Goal: Information Seeking & Learning: Find specific fact

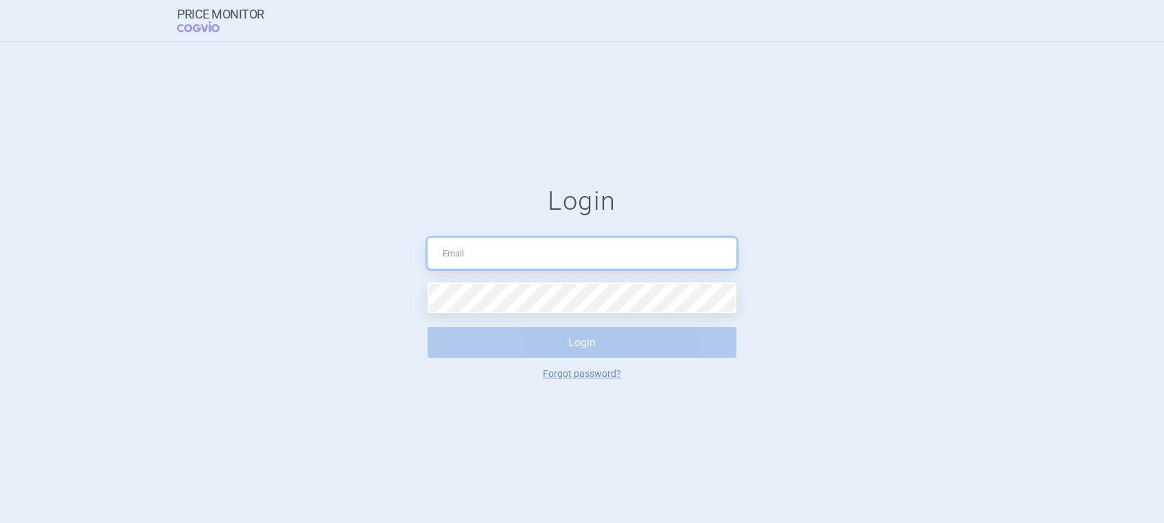
type input "[PERSON_NAME][EMAIL_ADDRESS][DOMAIN_NAME]"
click at [593, 342] on button "Login" at bounding box center [581, 342] width 309 height 31
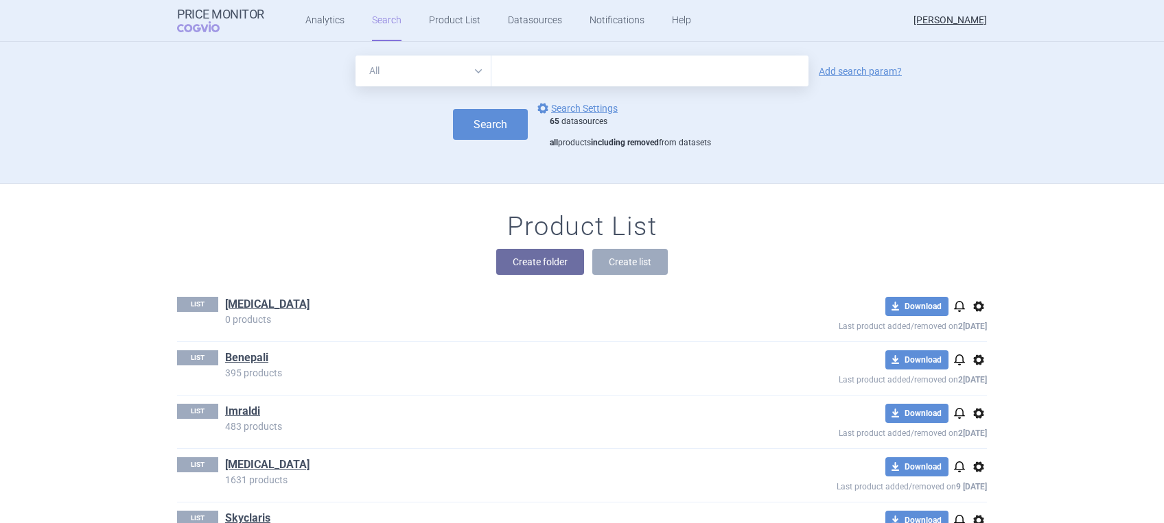
click at [558, 81] on input "text" at bounding box center [649, 71] width 317 height 31
type input "[MEDICAL_DATA]"
click at [460, 128] on button "Search" at bounding box center [490, 124] width 75 height 31
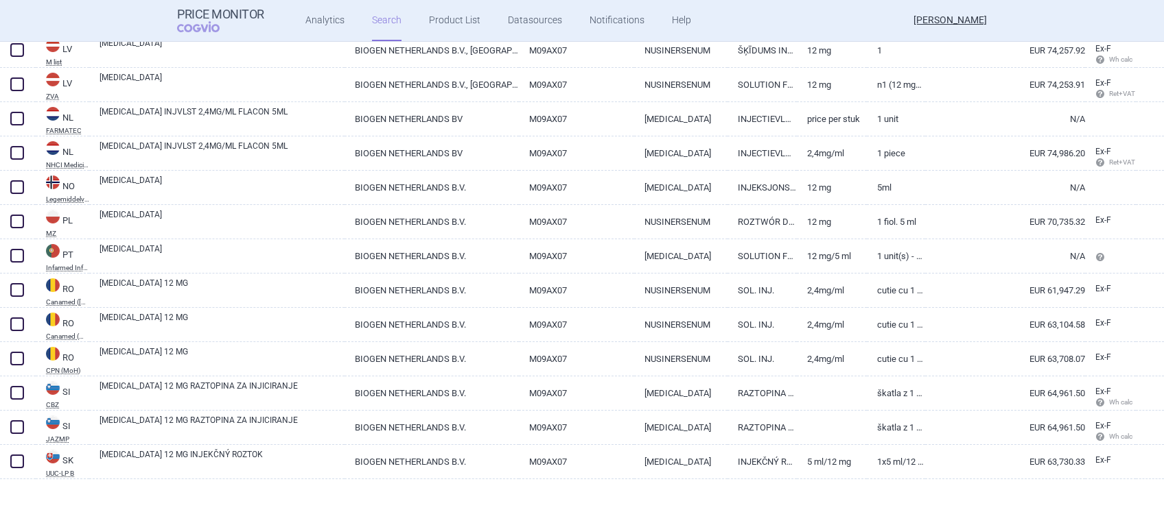
scroll to position [1059, 0]
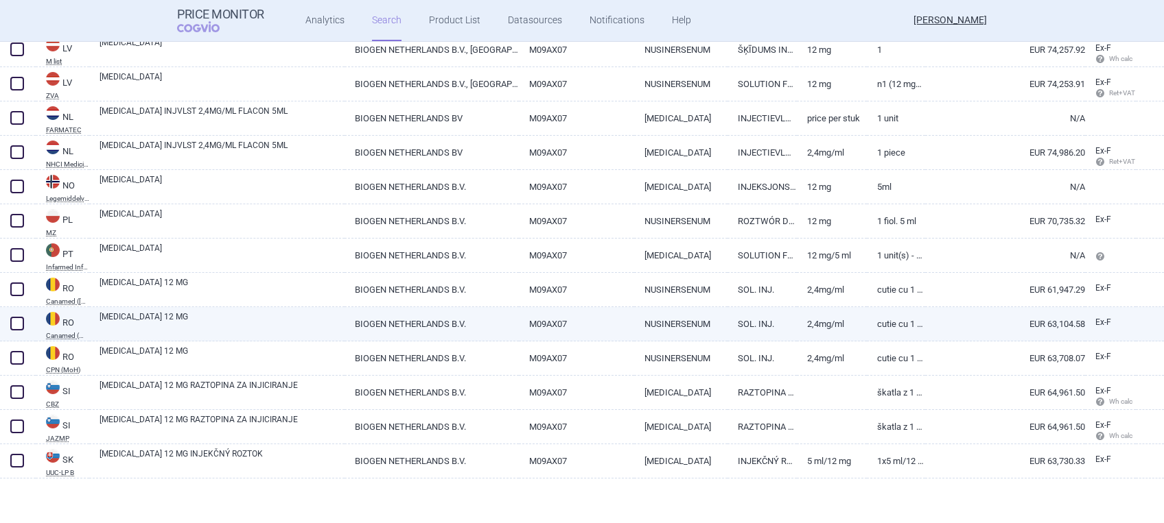
click at [155, 316] on link "[MEDICAL_DATA] 12 MG" at bounding box center [221, 323] width 245 height 25
select select "EUR"
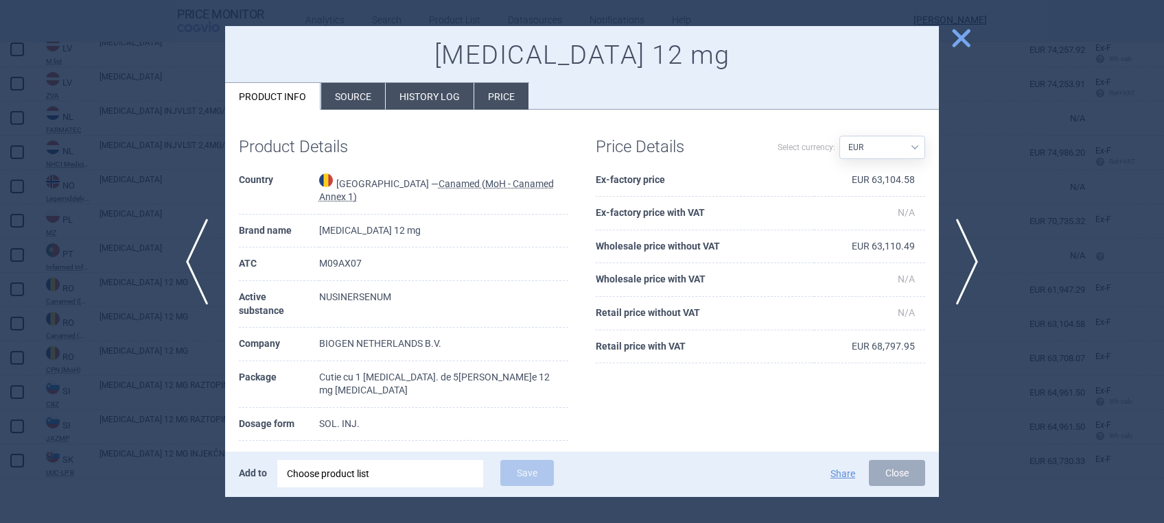
click at [355, 94] on li "Source" at bounding box center [353, 96] width 64 height 27
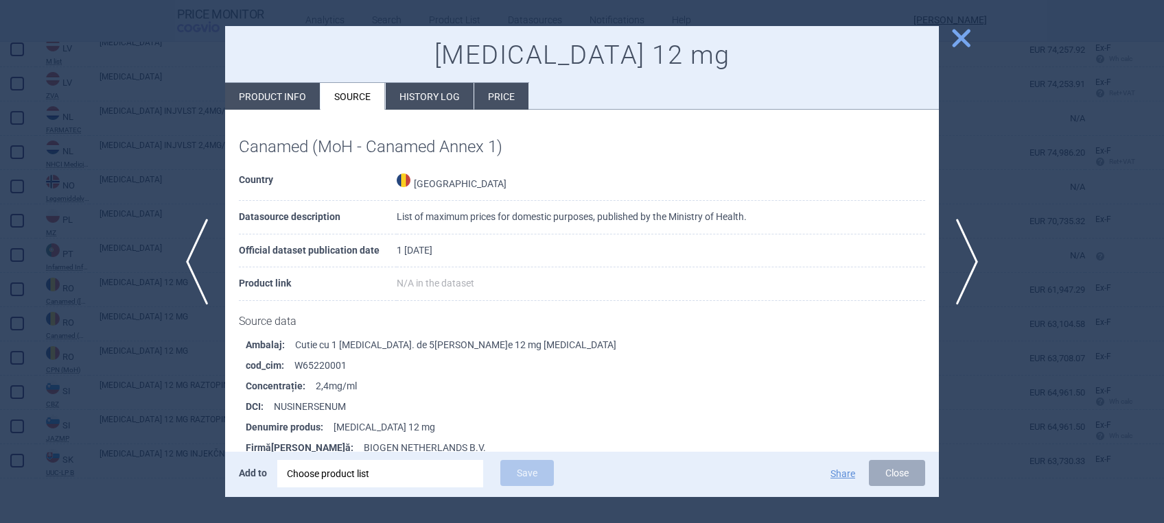
click at [500, 92] on li "Price" at bounding box center [501, 96] width 54 height 27
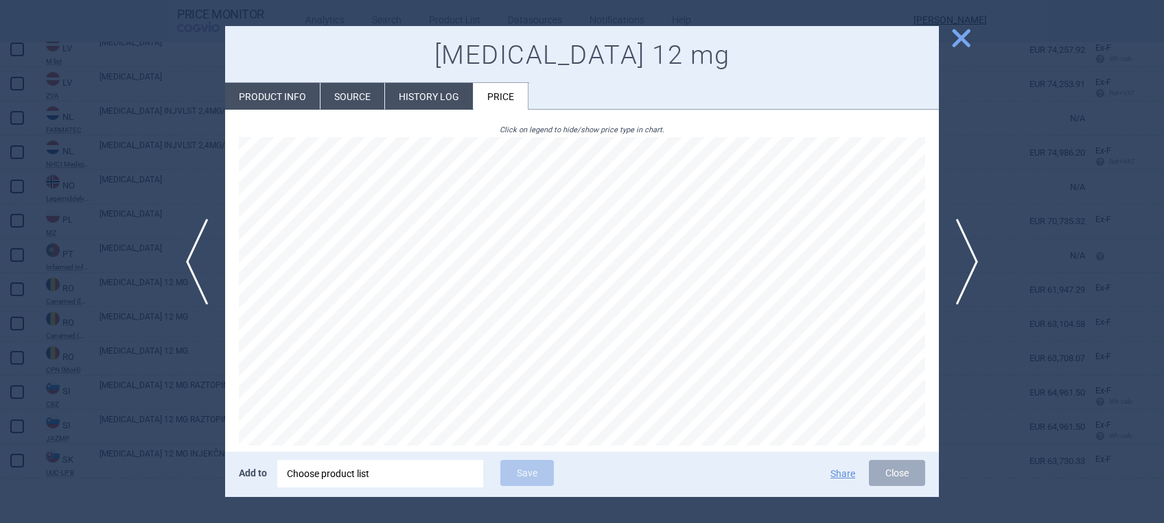
click at [426, 92] on li "History log" at bounding box center [429, 96] width 88 height 27
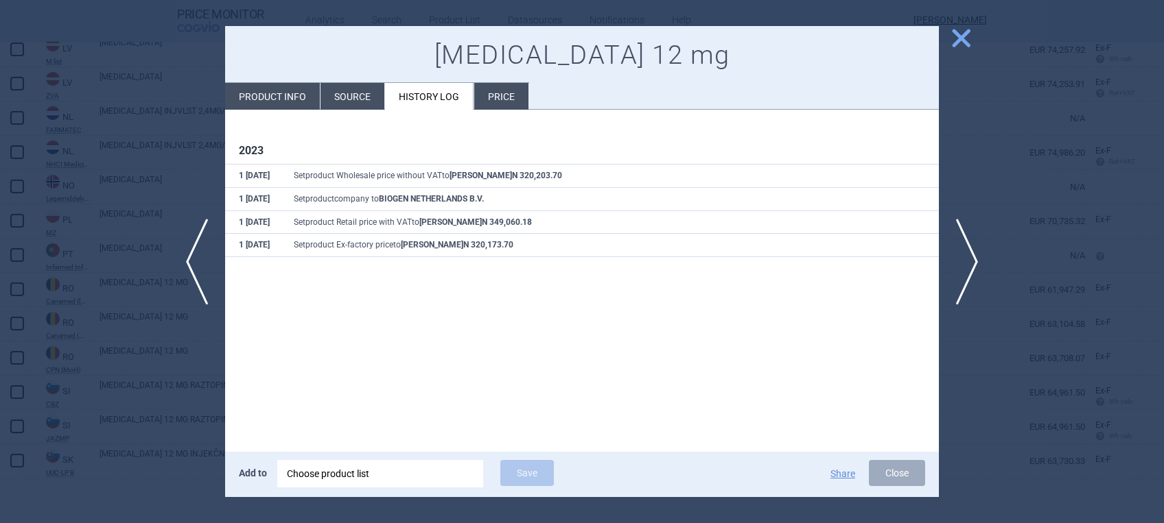
click at [353, 99] on li "Source" at bounding box center [352, 96] width 64 height 27
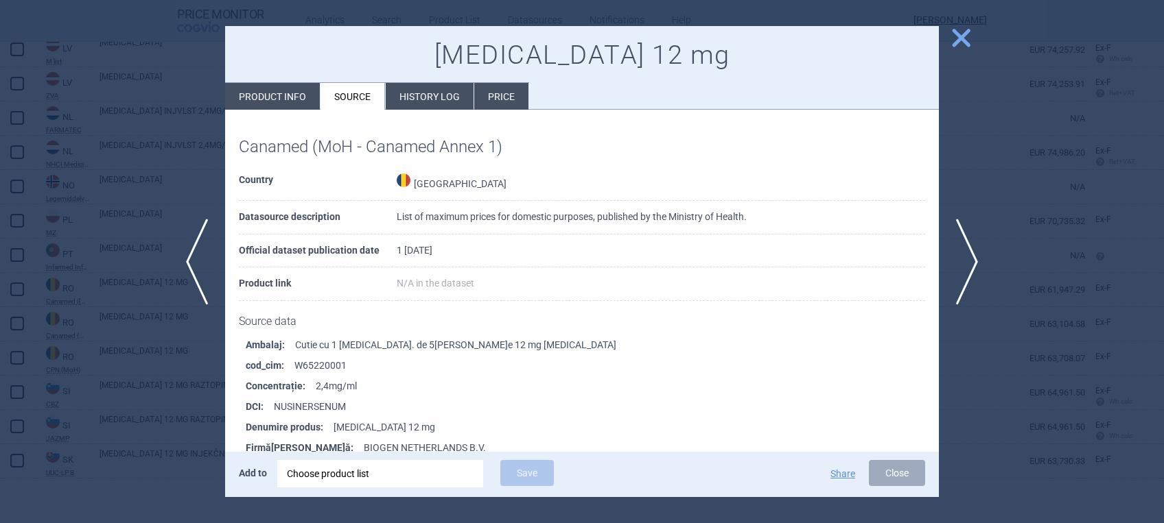
click at [957, 35] on span "close" at bounding box center [961, 38] width 24 height 24
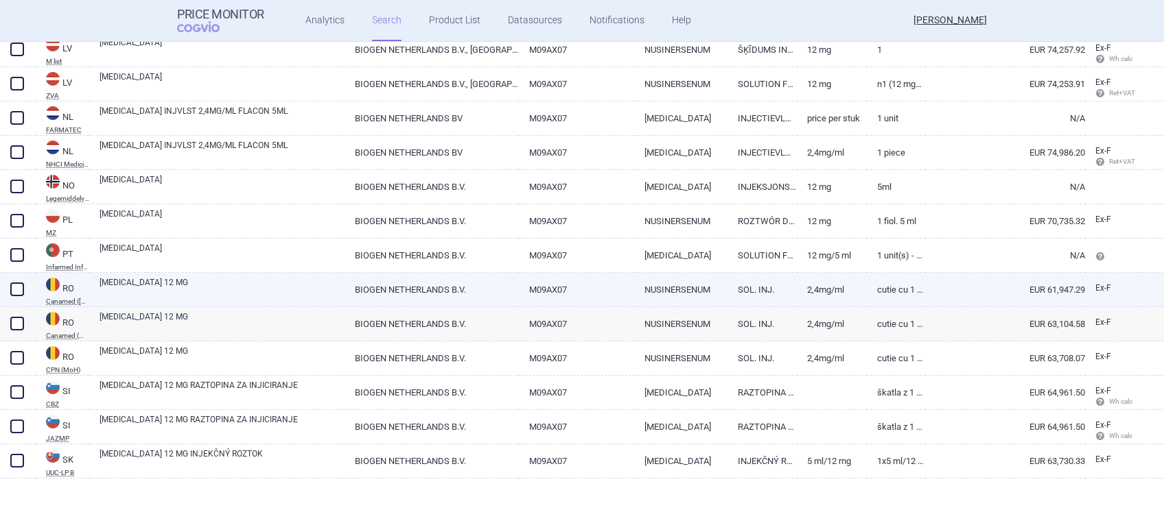
click at [751, 287] on link "SOL. INJ." at bounding box center [762, 290] width 70 height 34
select select "EUR"
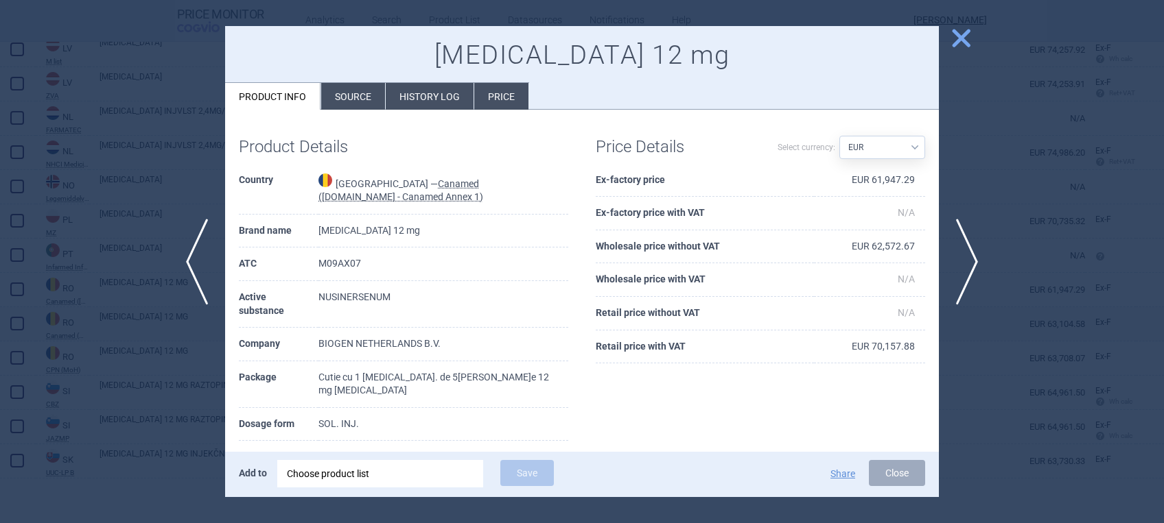
click at [440, 99] on li "History log" at bounding box center [430, 96] width 88 height 27
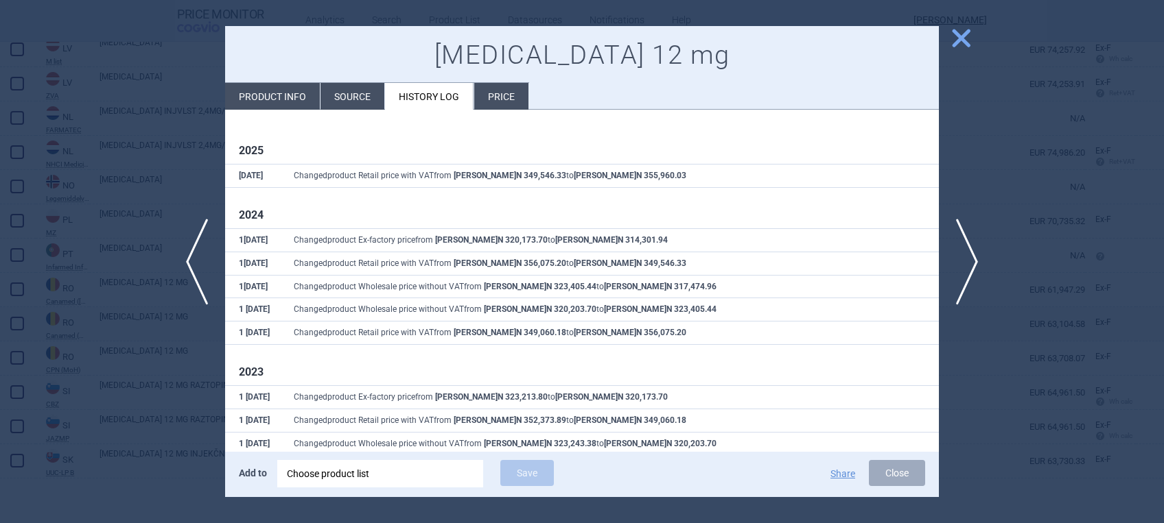
click at [287, 97] on li "Product info" at bounding box center [272, 96] width 95 height 27
select select "EUR"
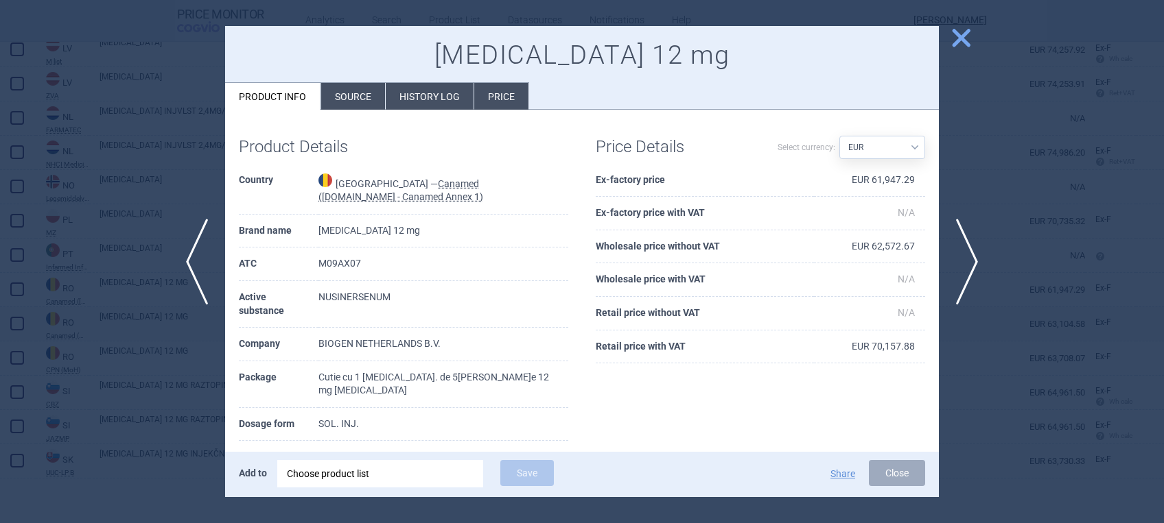
click at [964, 38] on span "close" at bounding box center [961, 38] width 24 height 24
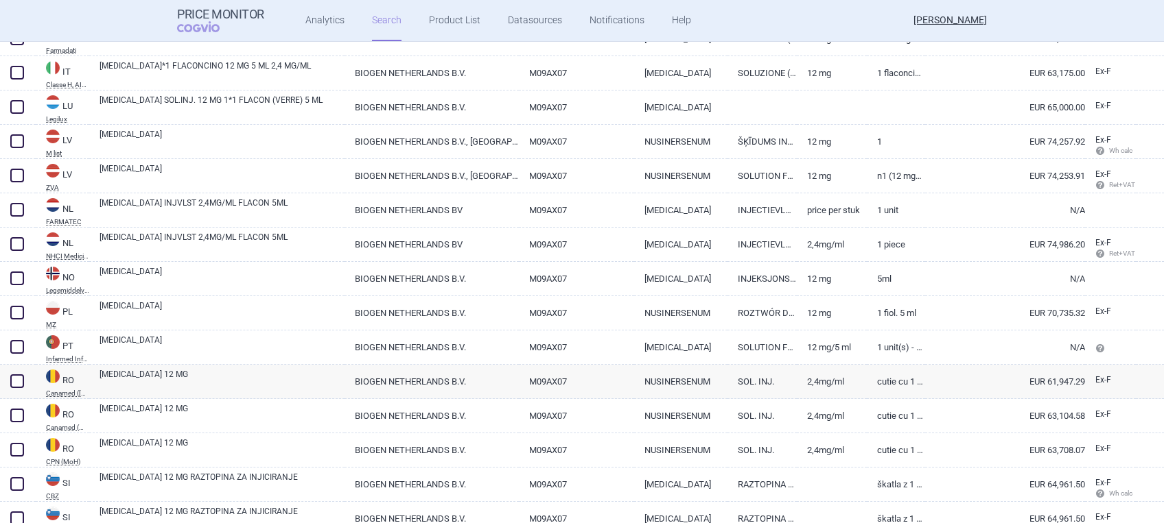
scroll to position [1059, 0]
